Goal: Task Accomplishment & Management: Manage account settings

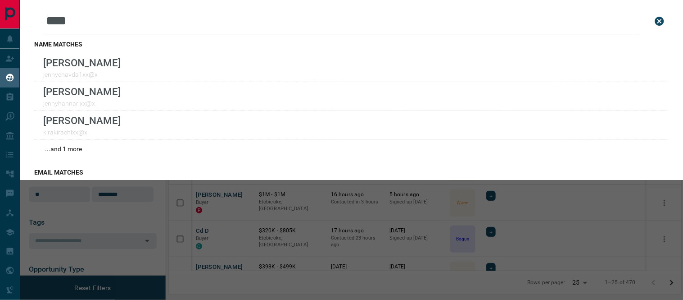
scroll to position [211, 505]
click at [656, 23] on icon "close search bar" at bounding box center [660, 21] width 9 height 9
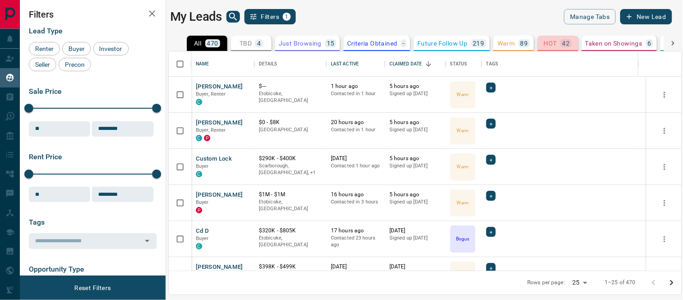
click at [555, 43] on p "HOT" at bounding box center [550, 43] width 13 height 6
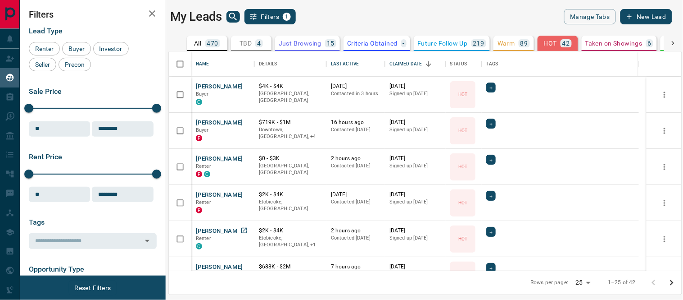
scroll to position [100, 0]
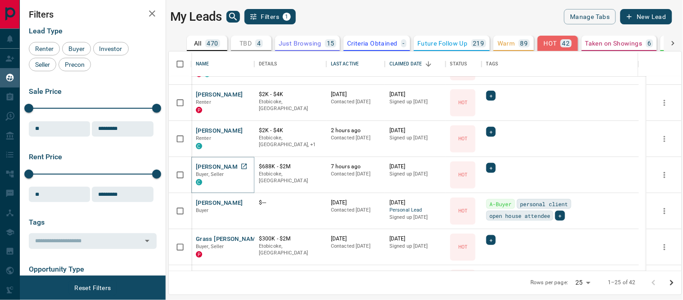
click at [210, 168] on button "[PERSON_NAME]" at bounding box center [219, 167] width 47 height 9
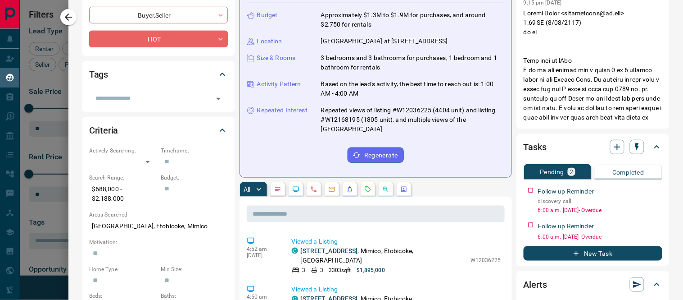
scroll to position [200, 0]
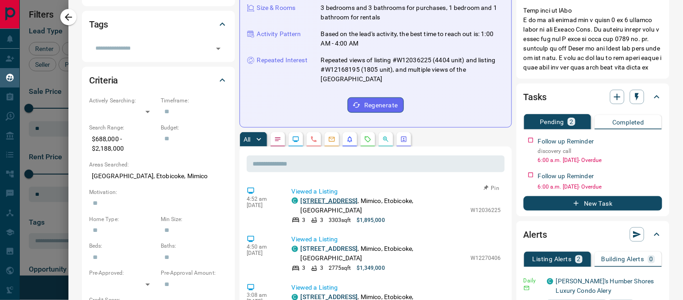
click at [321, 204] on link "4404 - 2045 Lake Shore Boulevard W" at bounding box center [329, 200] width 57 height 7
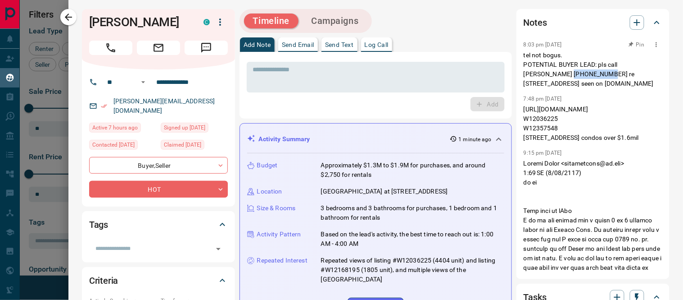
drag, startPoint x: 538, startPoint y: 74, endPoint x: 575, endPoint y: 73, distance: 36.5
click at [575, 73] on p "tel not bogus. POTENTIAL BUYER LEAD: pls call Sylvia Meyer 416 520 3899 re 2045…" at bounding box center [593, 69] width 139 height 38
click at [221, 179] on body "Lead Transfers Claim Leads My Leads Tasks Opportunities Deals Campaigns Automat…" at bounding box center [341, 144] width 683 height 288
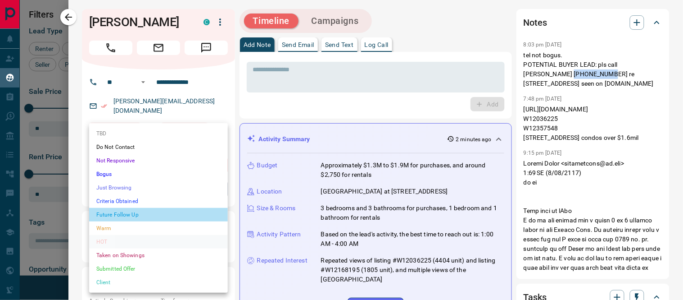
click at [116, 212] on li "Future Follow Up" at bounding box center [158, 215] width 139 height 14
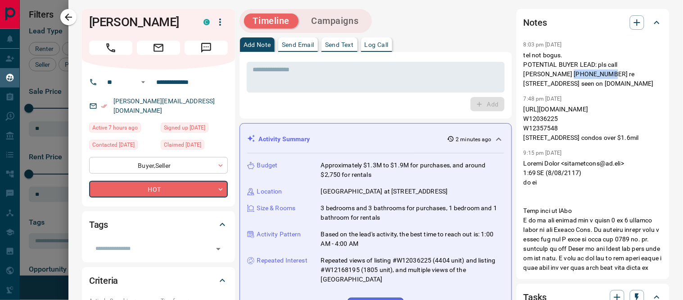
type input "*"
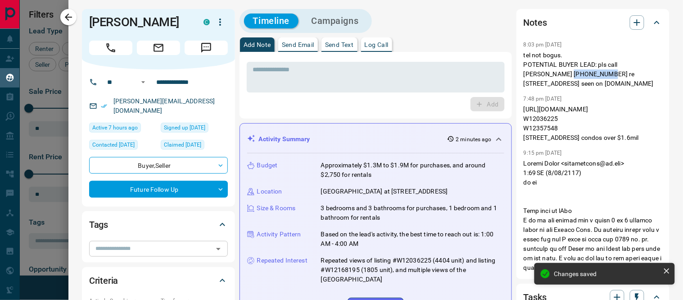
click at [219, 243] on icon "Open" at bounding box center [218, 248] width 11 height 11
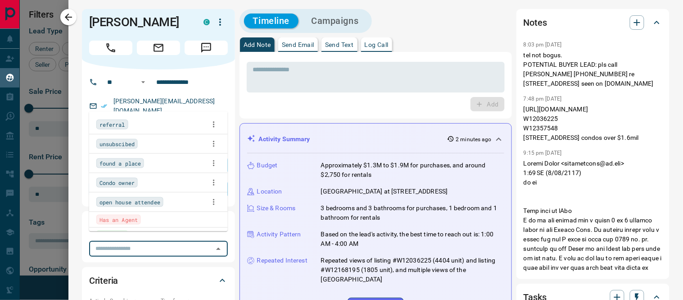
click at [125, 222] on span "Has an Agent" at bounding box center [119, 219] width 38 height 9
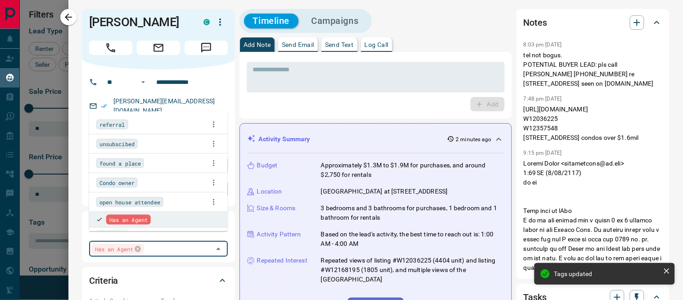
click at [179, 273] on div "Criteria" at bounding box center [153, 280] width 128 height 14
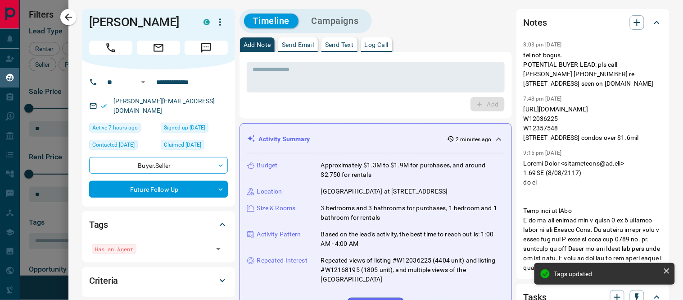
click at [331, 102] on div "Add" at bounding box center [376, 104] width 258 height 14
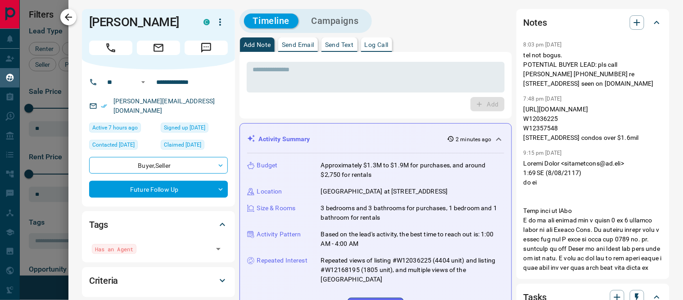
click at [72, 17] on icon "button" at bounding box center [68, 17] width 11 height 11
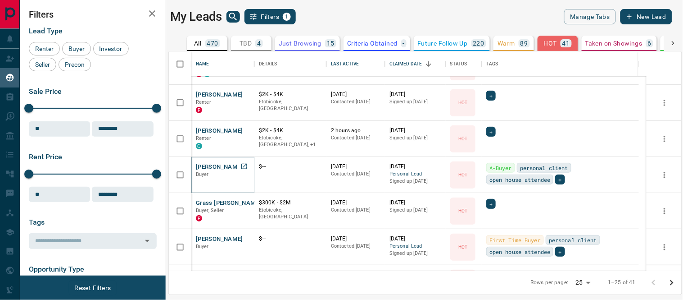
click at [205, 167] on button "[PERSON_NAME]" at bounding box center [219, 167] width 47 height 9
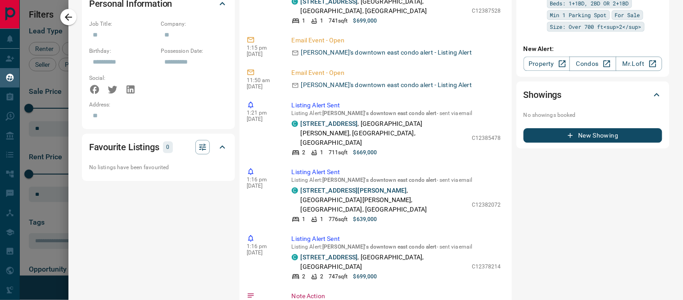
scroll to position [400, 0]
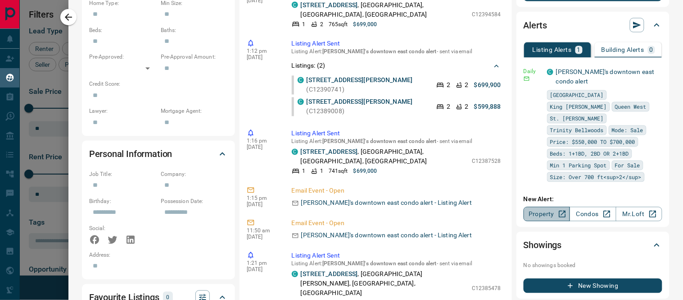
click at [538, 207] on link "Property" at bounding box center [547, 214] width 46 height 14
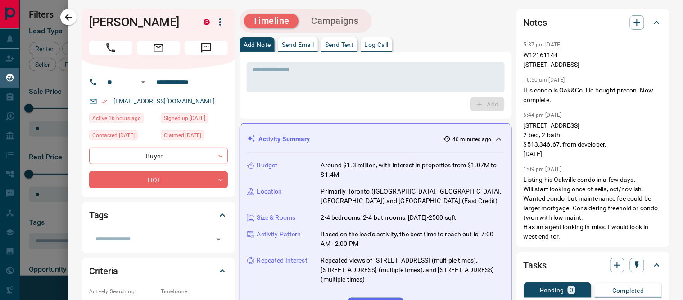
drag, startPoint x: 69, startPoint y: 18, endPoint x: 96, endPoint y: 50, distance: 41.5
click at [69, 18] on icon "button" at bounding box center [68, 17] width 11 height 11
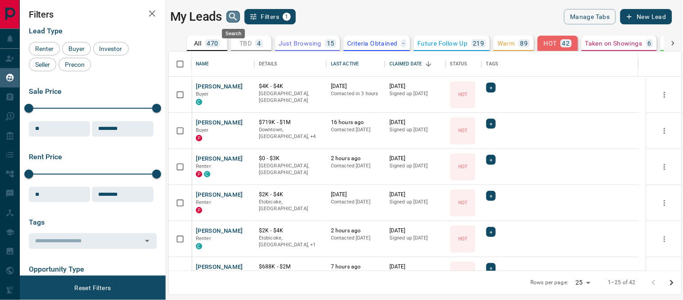
click at [232, 16] on icon "search button" at bounding box center [233, 16] width 11 height 11
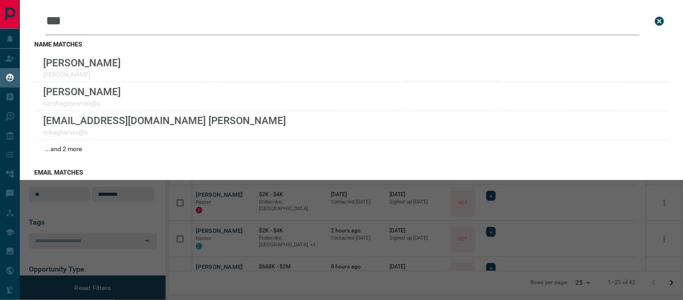
click at [46, 19] on input "***" at bounding box center [342, 21] width 595 height 28
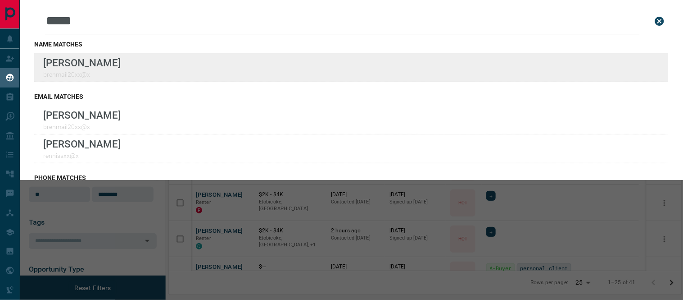
type input "*****"
